Goal: Ask a question

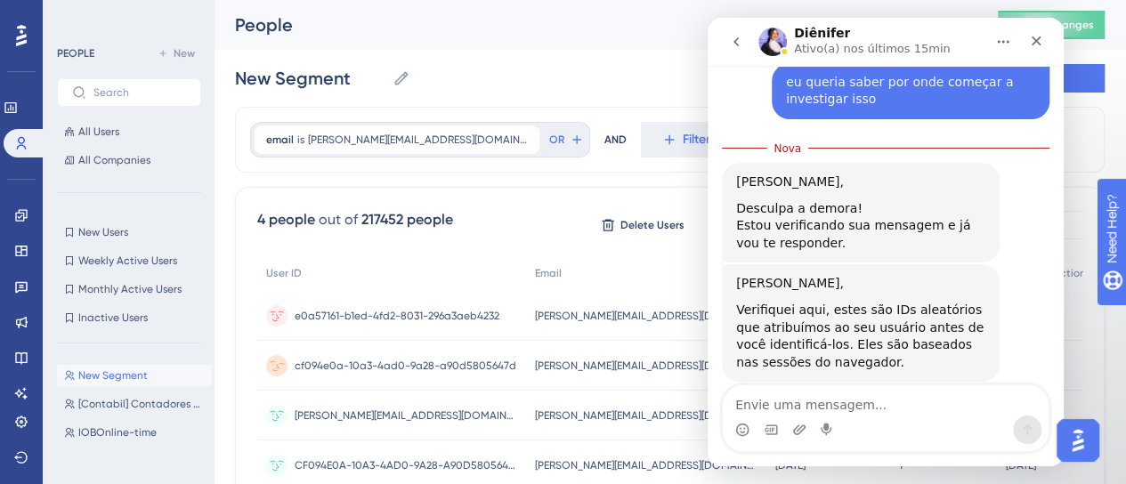
scroll to position [105, 0]
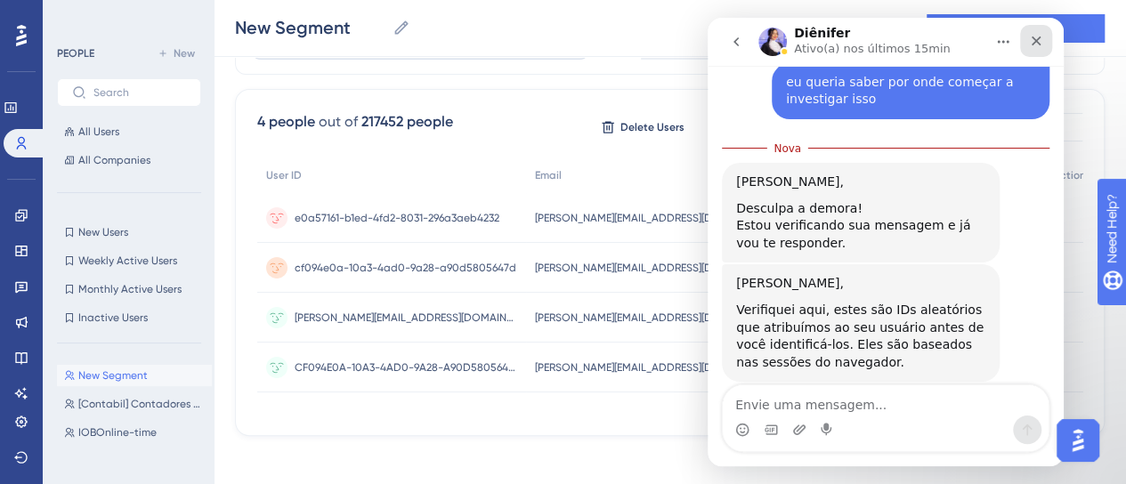
click at [1035, 42] on icon "Fechar" at bounding box center [1037, 42] width 10 height 10
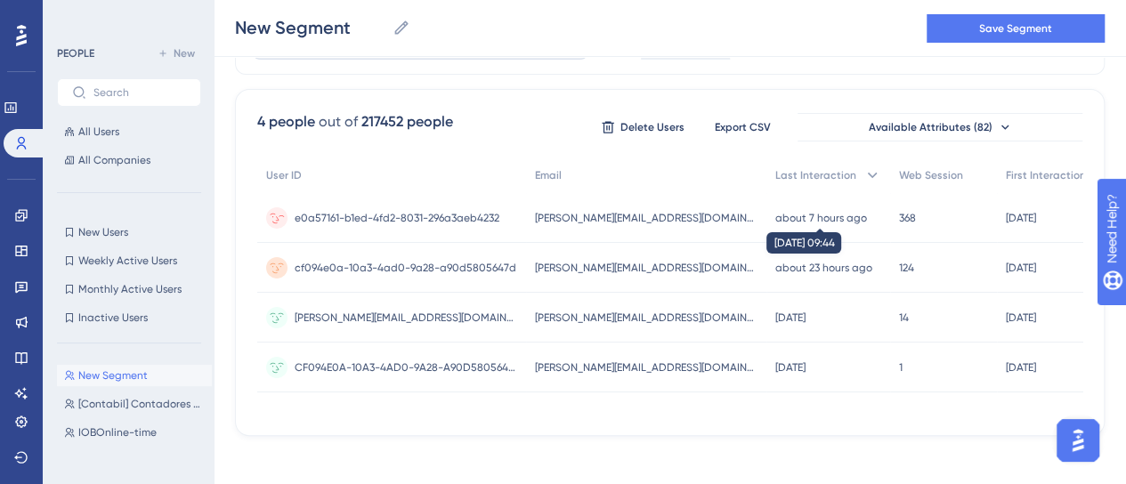
scroll to position [734, 0]
click at [1080, 441] on img "Open AI Assistant Launcher" at bounding box center [1078, 441] width 32 height 32
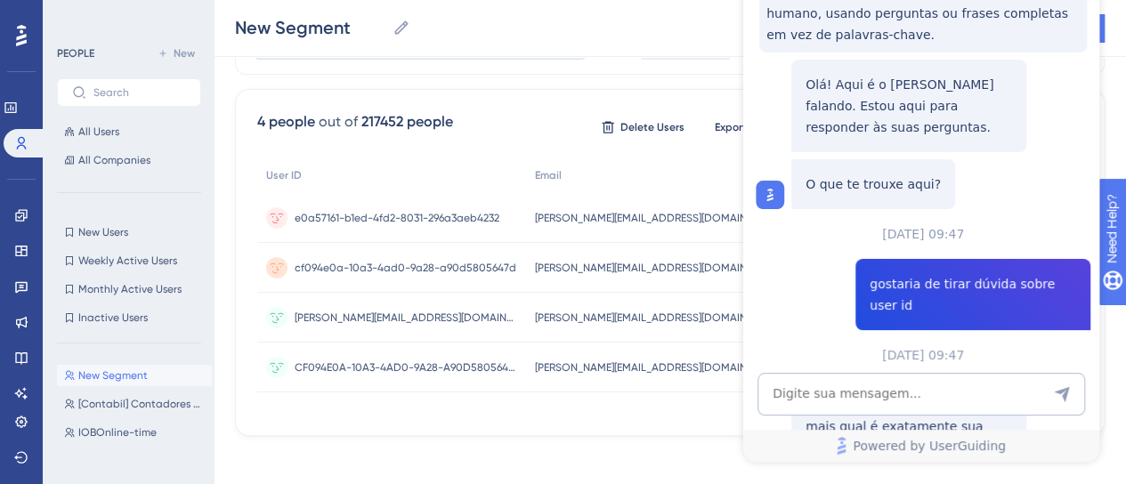
scroll to position [0, 0]
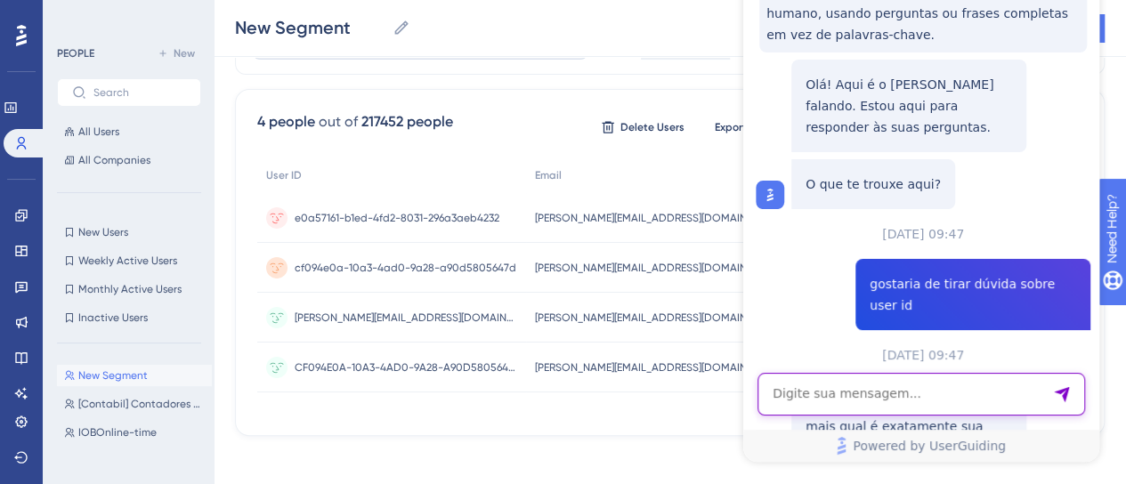
click at [936, 402] on textarea "AI Assistant Text Input" at bounding box center [922, 394] width 328 height 43
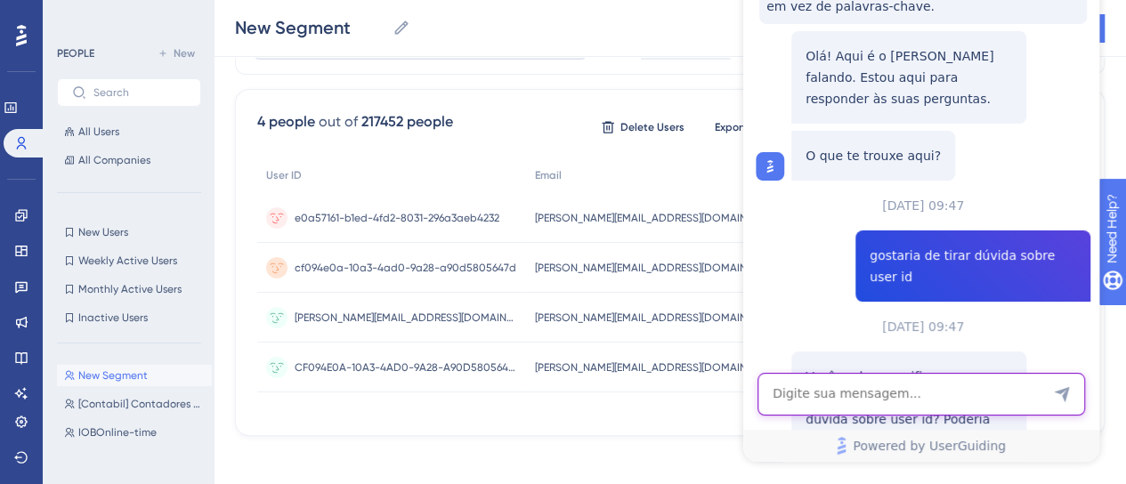
scroll to position [1321, 0]
click at [914, 396] on textarea "AI Assistant Text Input" at bounding box center [922, 394] width 328 height 43
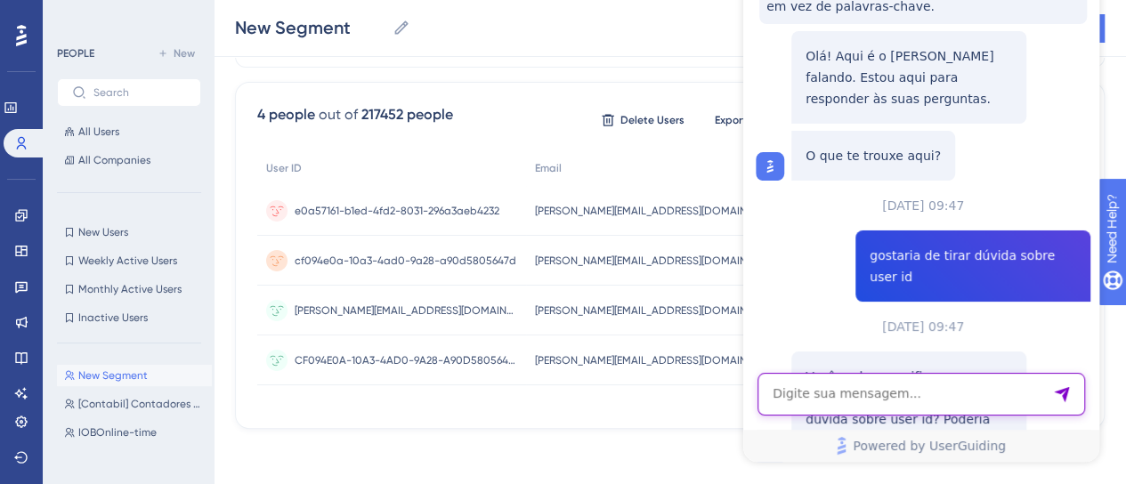
scroll to position [164, 0]
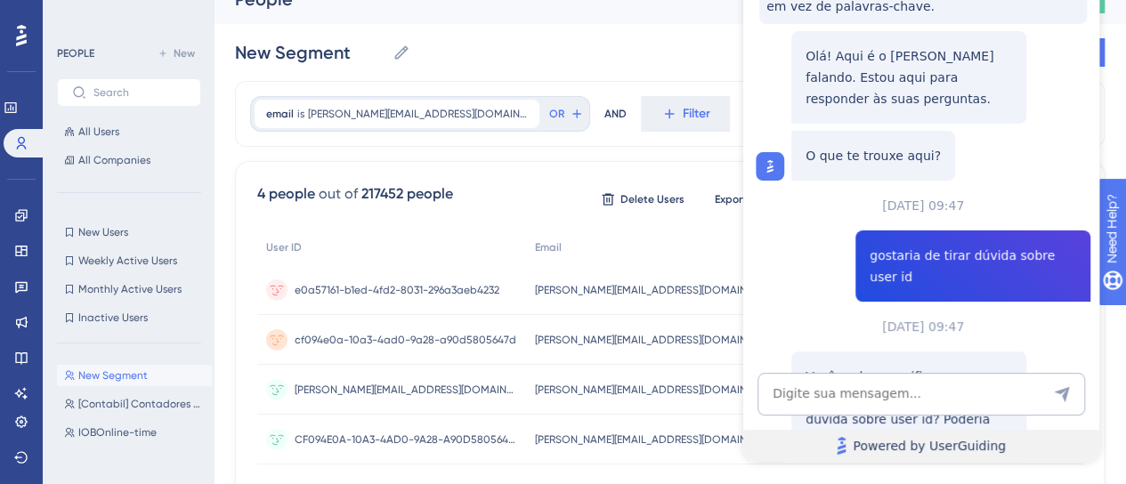
scroll to position [0, 0]
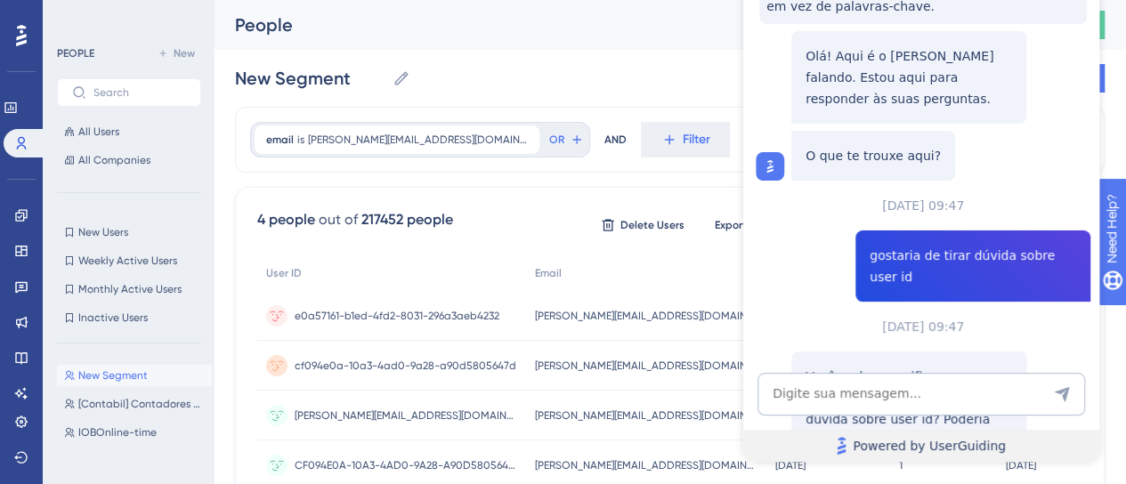
click at [898, 444] on span "Powered by UserGuiding" at bounding box center [929, 445] width 153 height 21
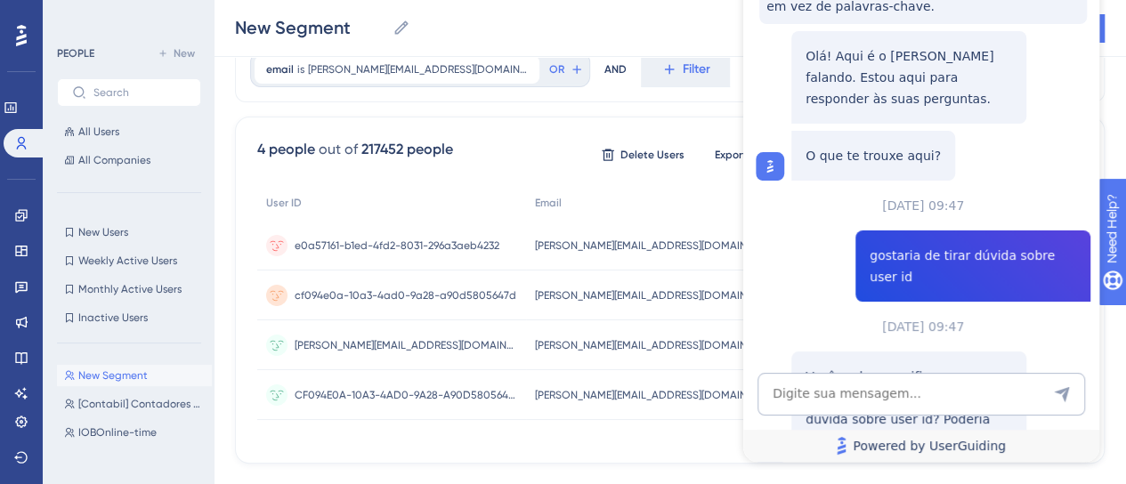
scroll to position [79, 0]
click at [689, 82] on div "Performance Users Engagement Widgets Feedback Product Updates Knowledge Base AI…" at bounding box center [670, 206] width 913 height 570
click at [589, 38] on div "New Segment New Segment Save Segment" at bounding box center [670, 28] width 913 height 57
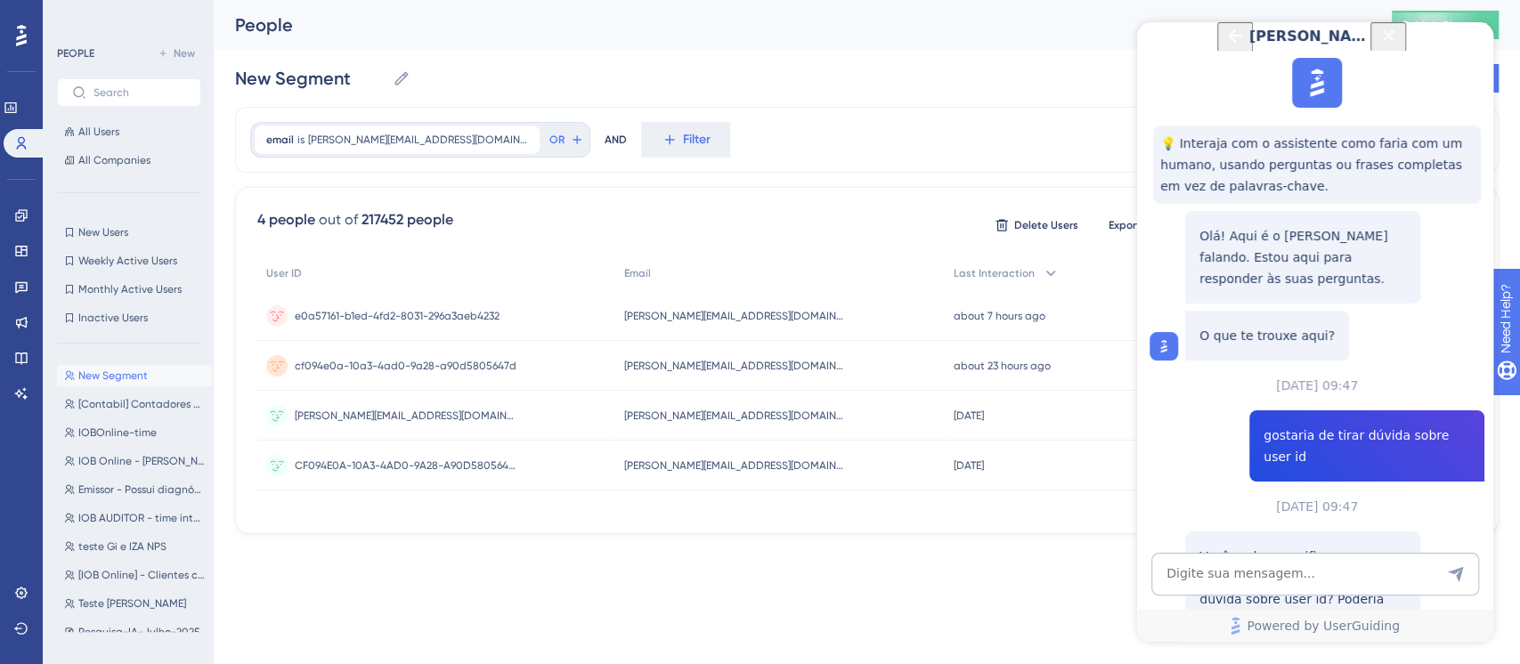
scroll to position [556, 0]
click at [1125, 46] on icon "Back Button" at bounding box center [1234, 35] width 21 height 21
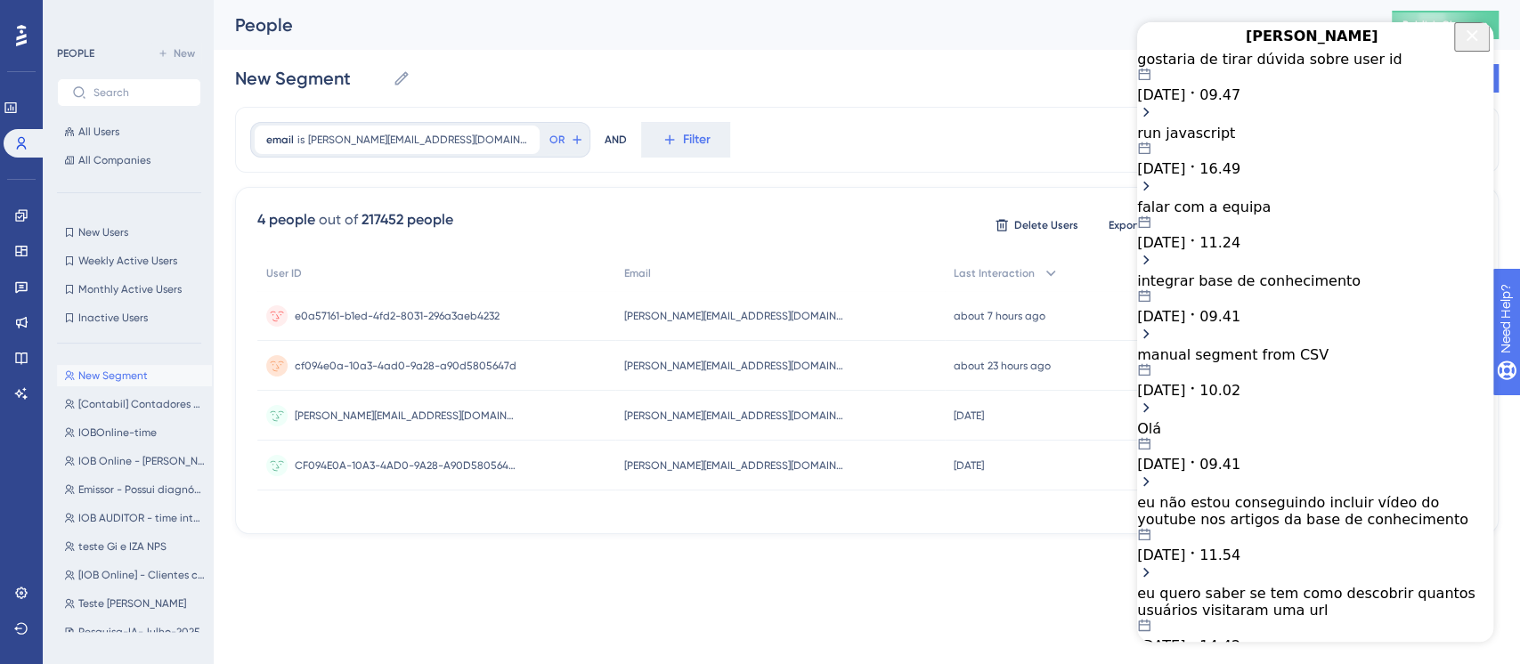
click at [1125, 103] on div "gostaria de tirar dúvida sobre user id [DATE] 09.47" at bounding box center [1315, 77] width 356 height 53
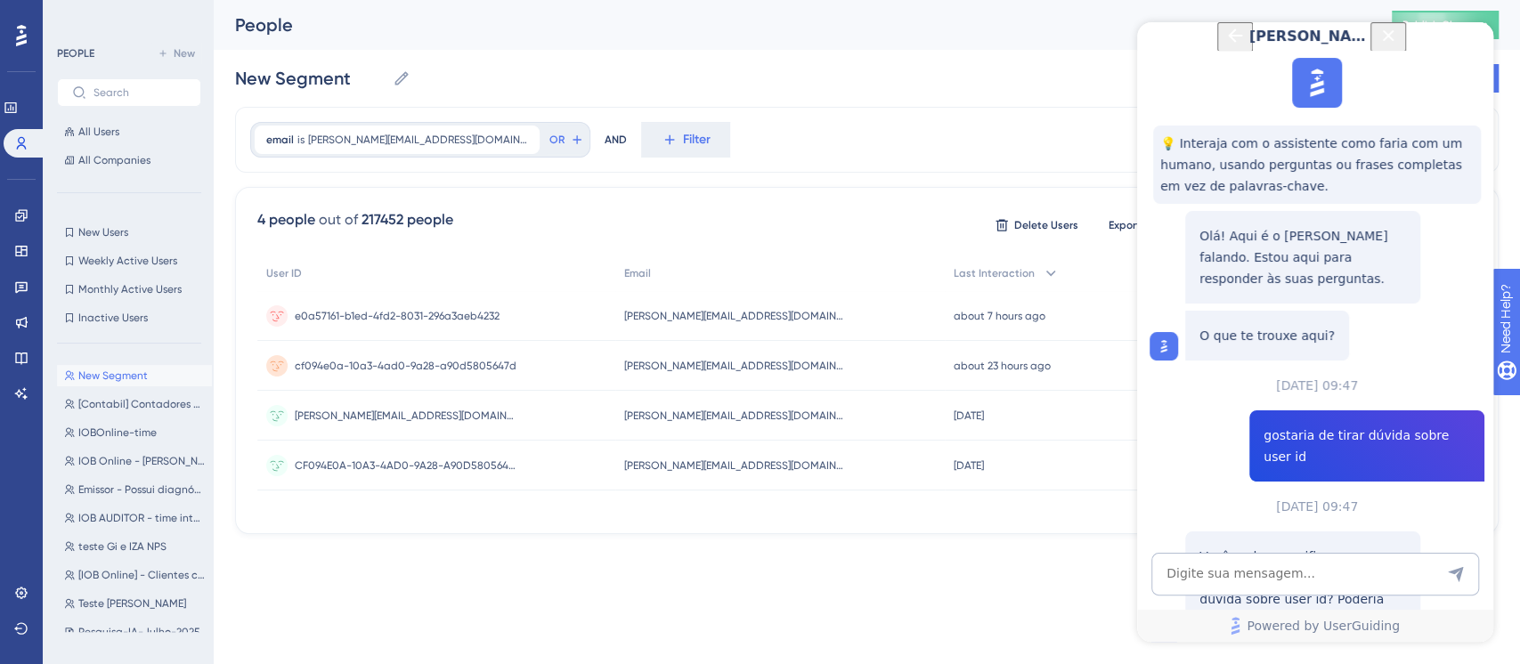
scroll to position [1320, 0]
drag, startPoint x: 1472, startPoint y: 49, endPoint x: 2610, endPoint y: 71, distance: 1138.8
click at [1125, 46] on icon "Close Button" at bounding box center [1387, 35] width 21 height 21
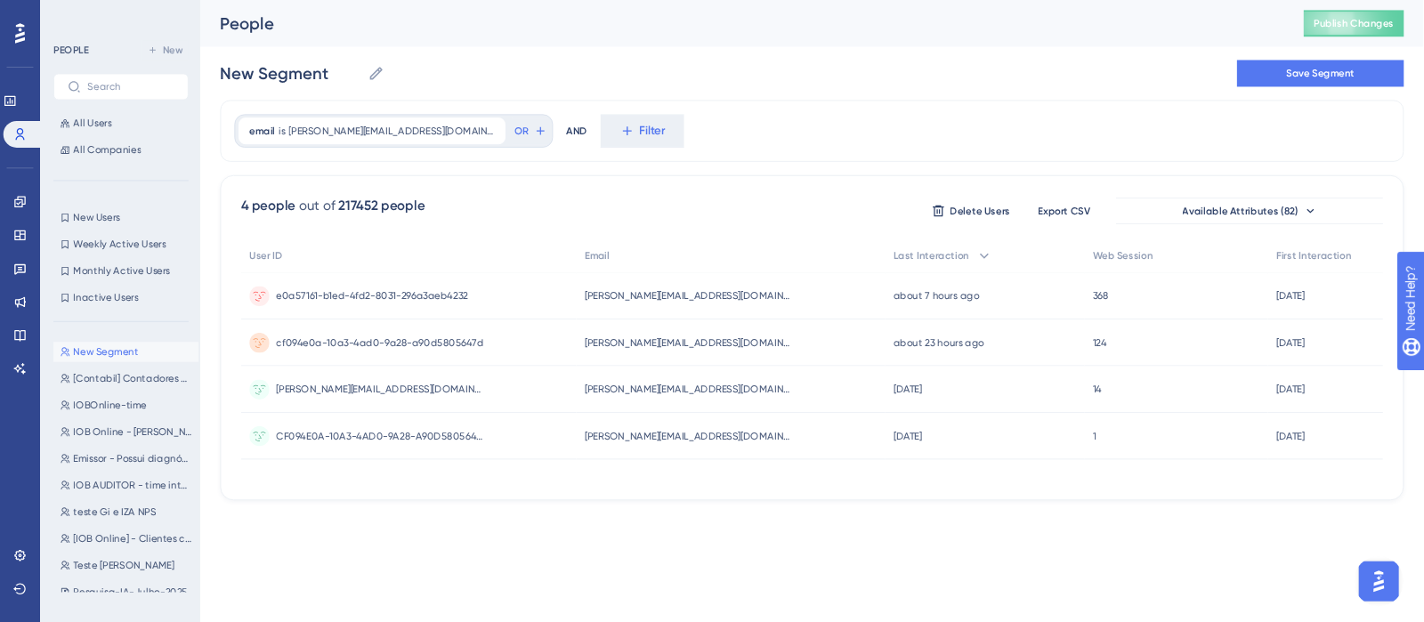
scroll to position [0, 0]
click at [1084, 78] on div "New Segment New Segment Save Segment" at bounding box center [866, 78] width 1263 height 57
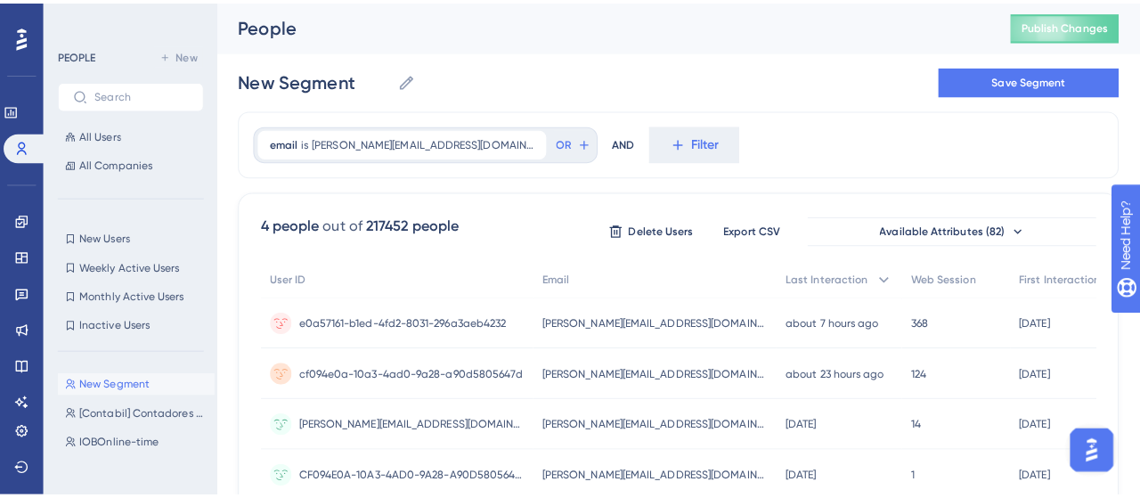
scroll to position [734, 0]
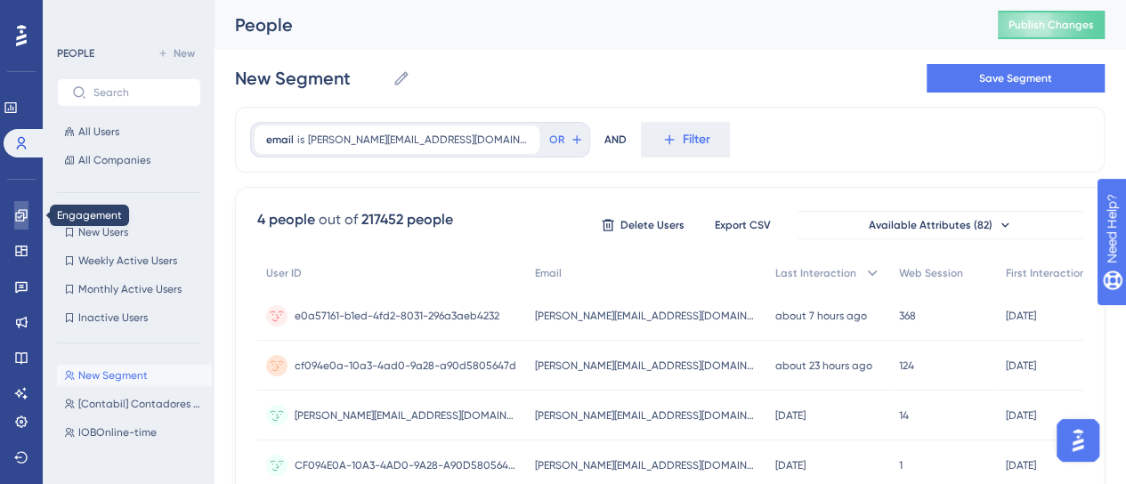
click at [25, 209] on icon at bounding box center [21, 215] width 12 height 12
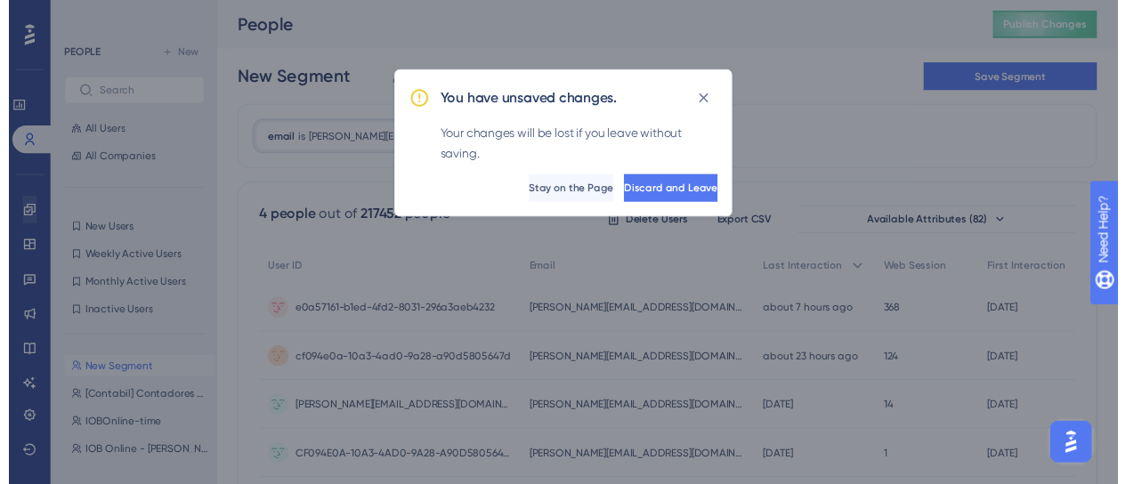
scroll to position [720, 0]
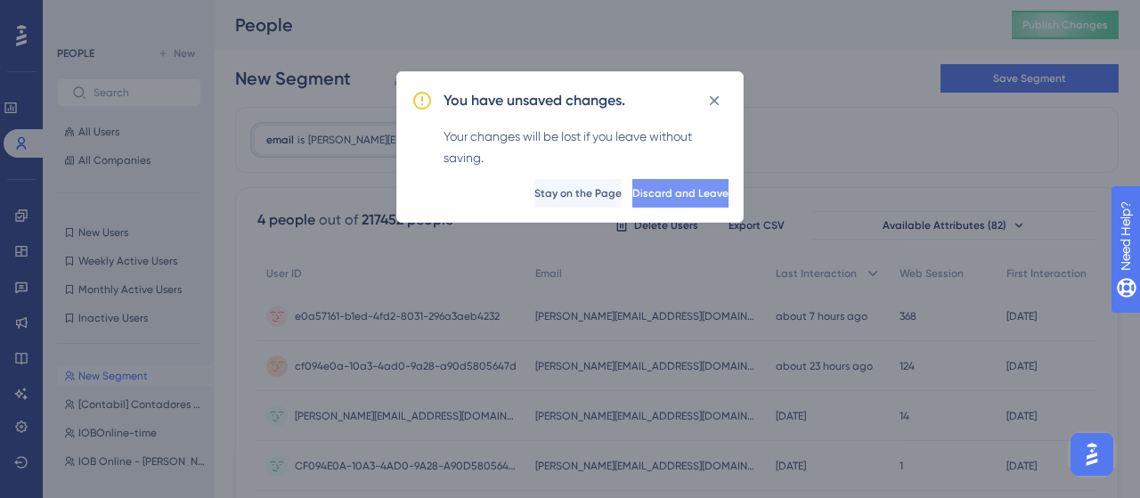
click at [637, 197] on span "Discard and Leave" at bounding box center [680, 193] width 96 height 14
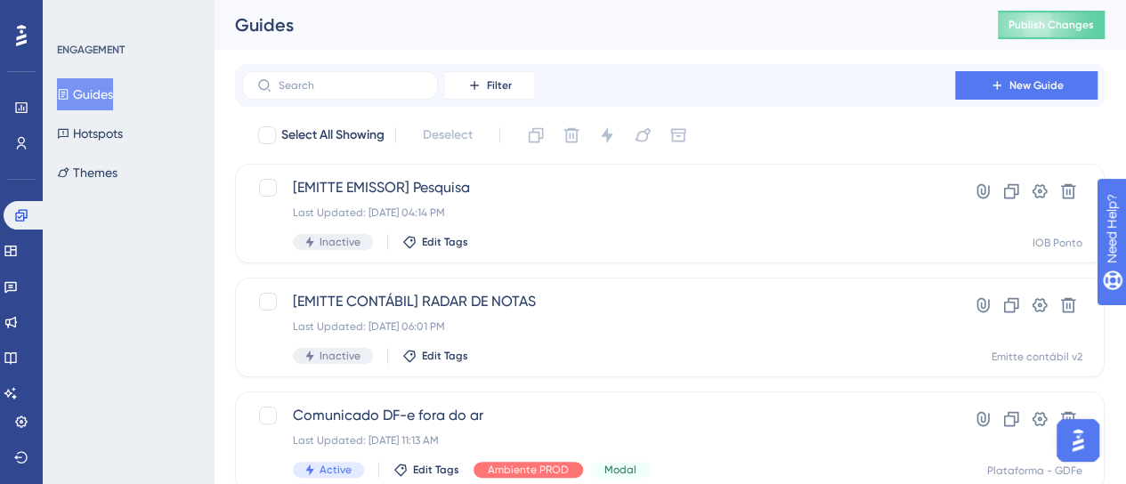
scroll to position [734, 0]
